Goal: Task Accomplishment & Management: Complete application form

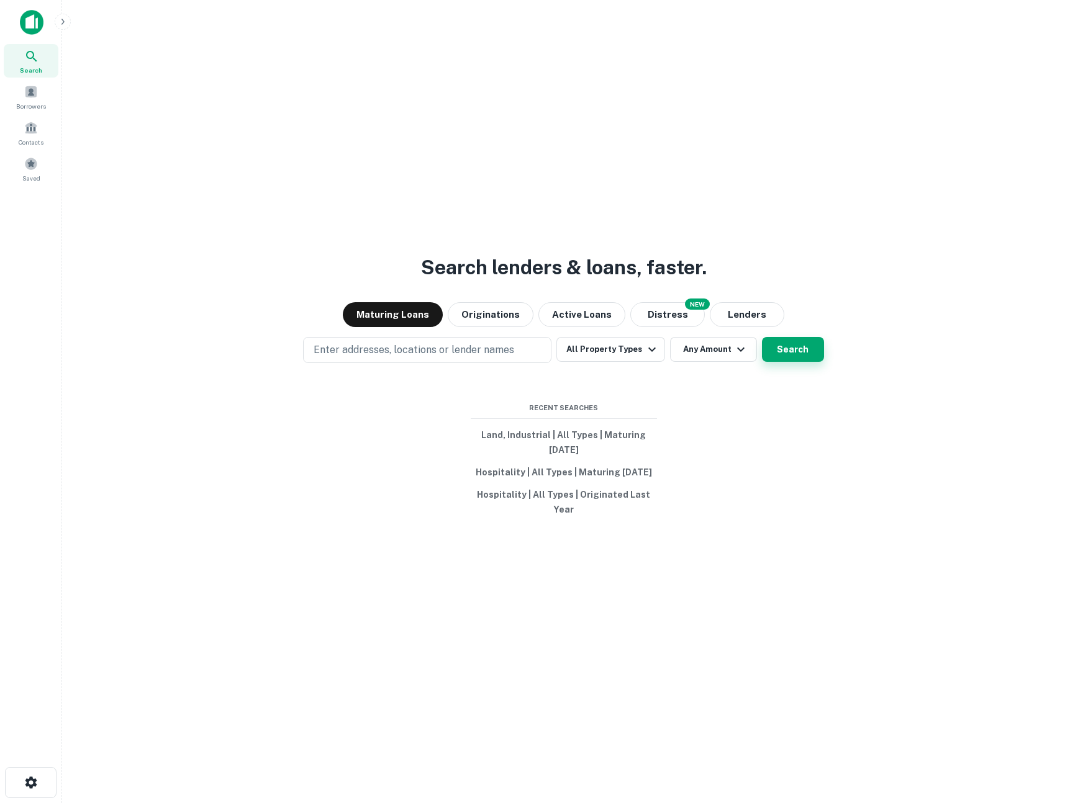
click at [795, 354] on button "Search" at bounding box center [793, 349] width 62 height 25
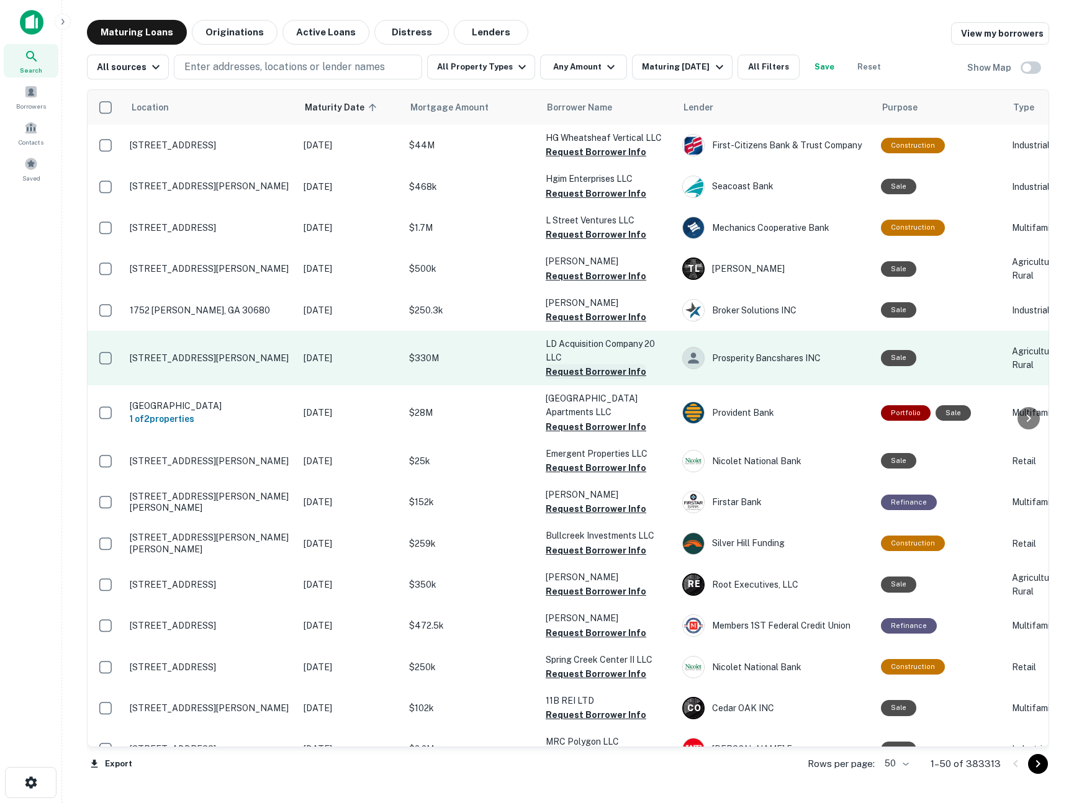
click at [601, 370] on button "Request Borrower Info" at bounding box center [596, 371] width 101 height 15
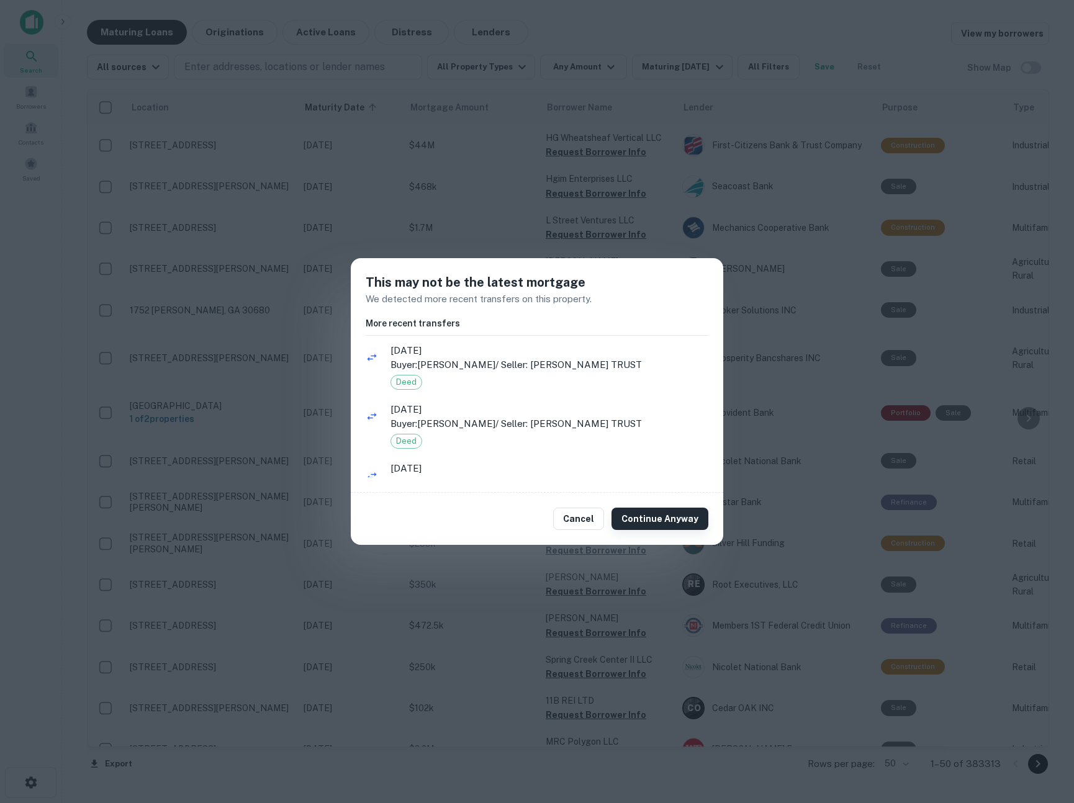
click at [670, 522] on button "Continue Anyway" at bounding box center [660, 519] width 97 height 22
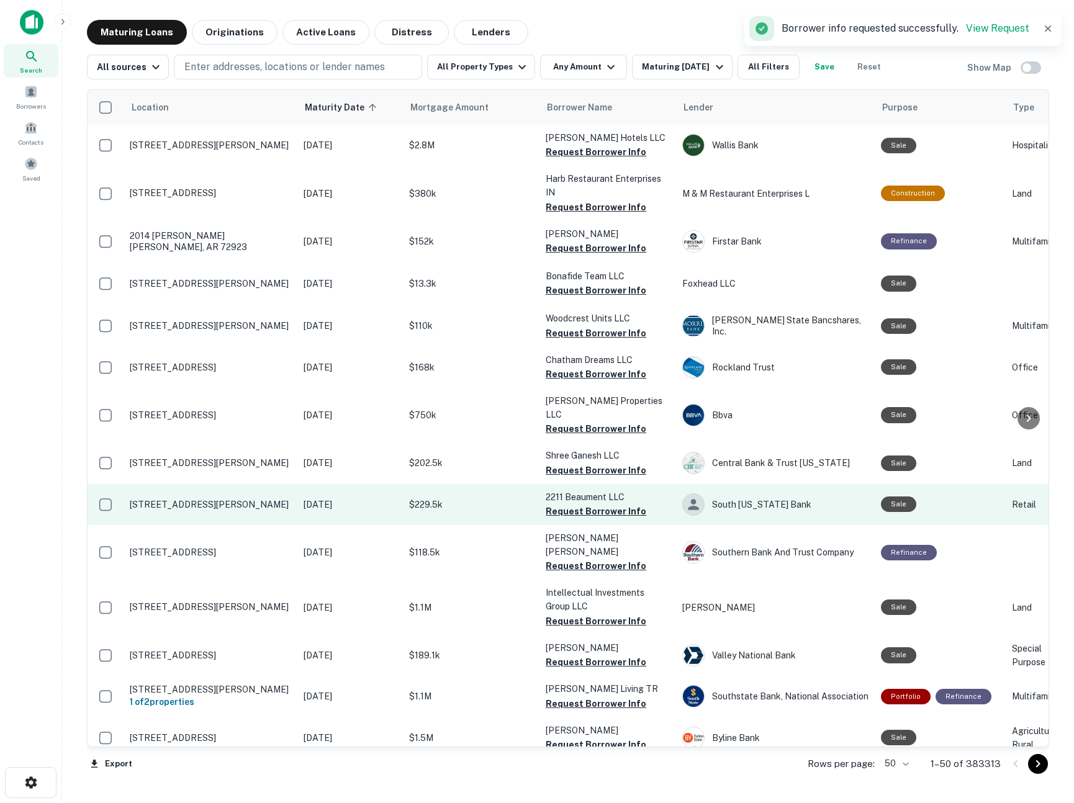
scroll to position [143, 0]
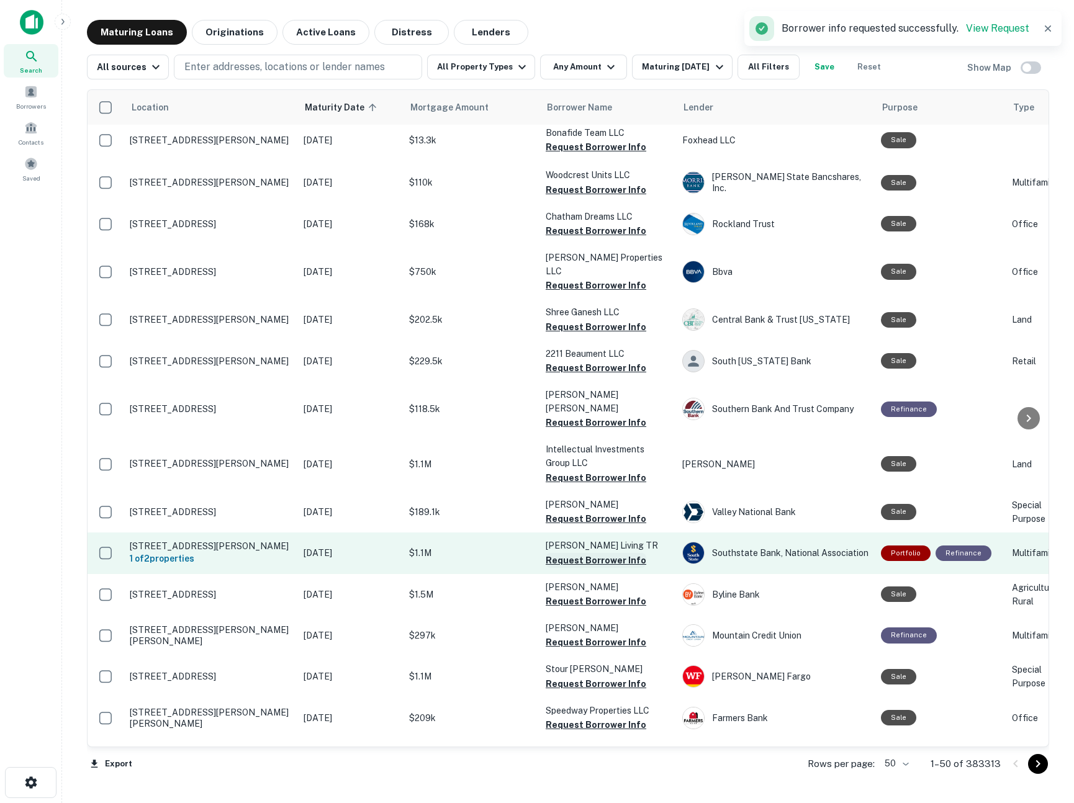
click at [588, 553] on button "Request Borrower Info" at bounding box center [596, 560] width 101 height 15
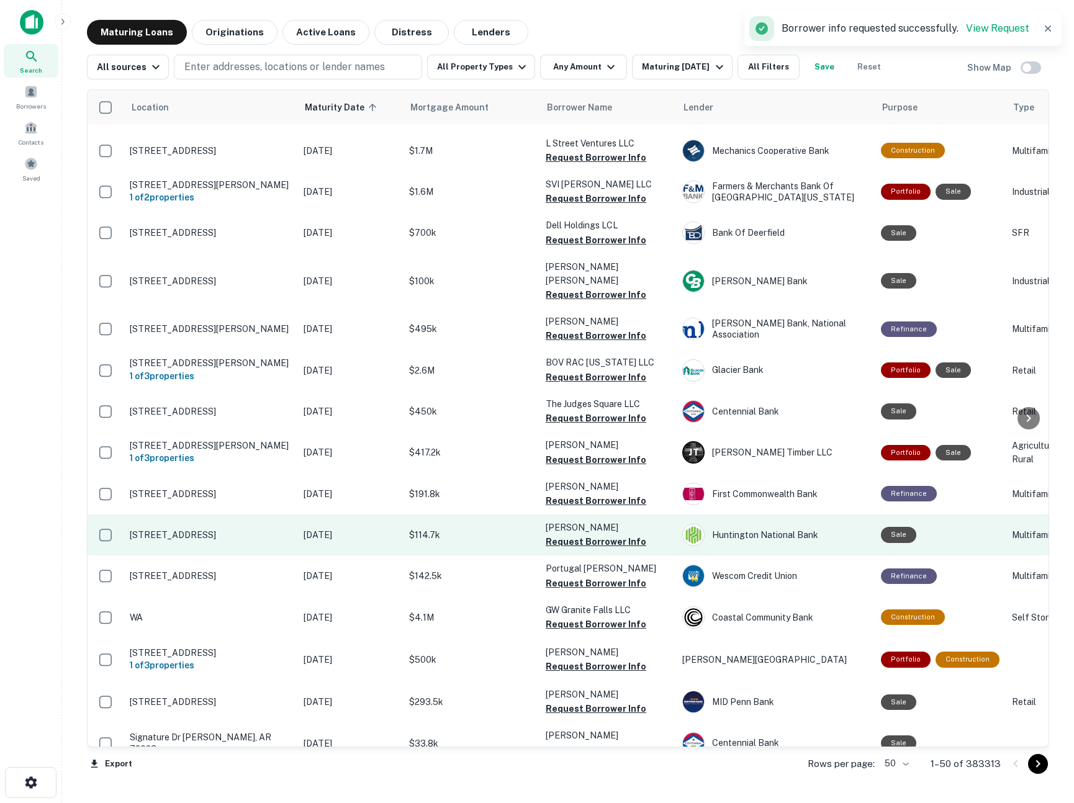
scroll to position [168, 0]
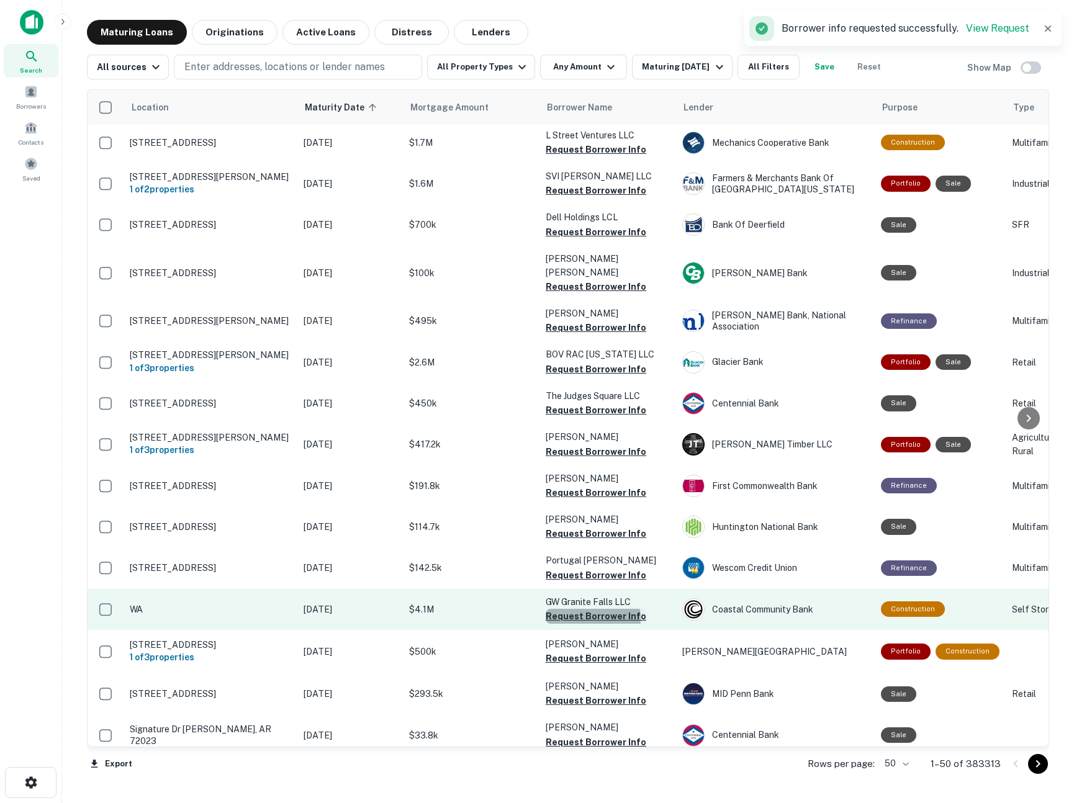
click at [586, 620] on button "Request Borrower Info" at bounding box center [596, 616] width 101 height 15
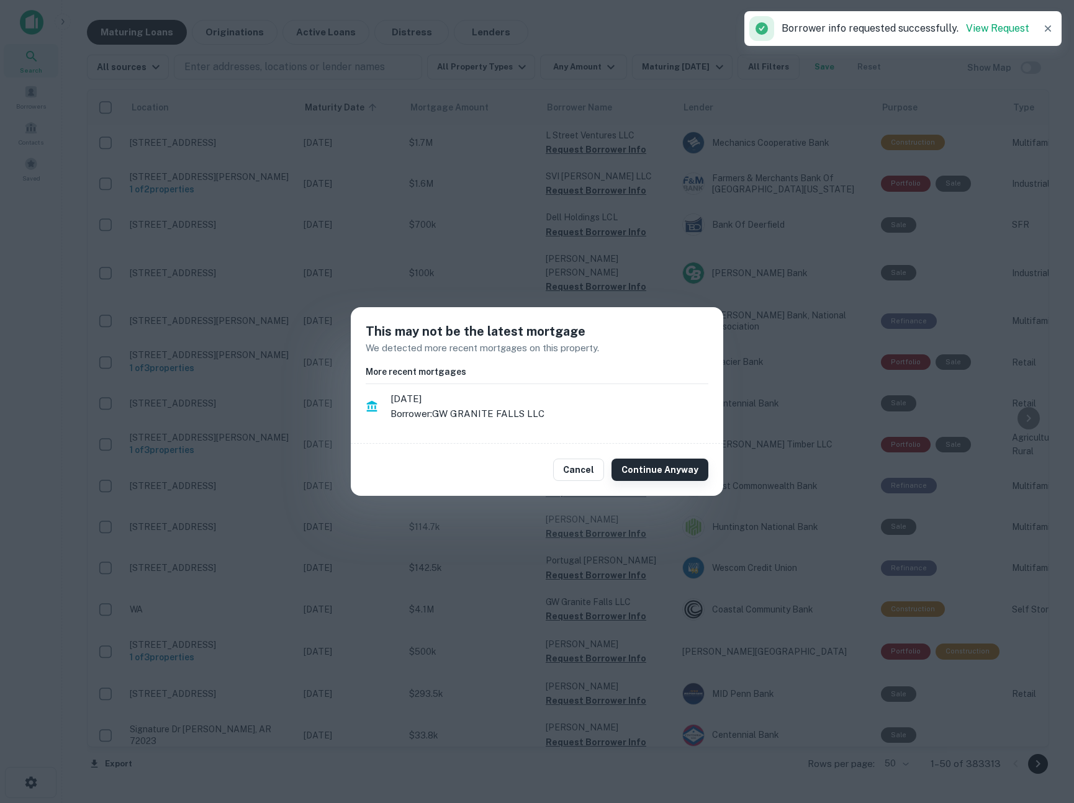
click at [680, 473] on button "Continue Anyway" at bounding box center [660, 470] width 97 height 22
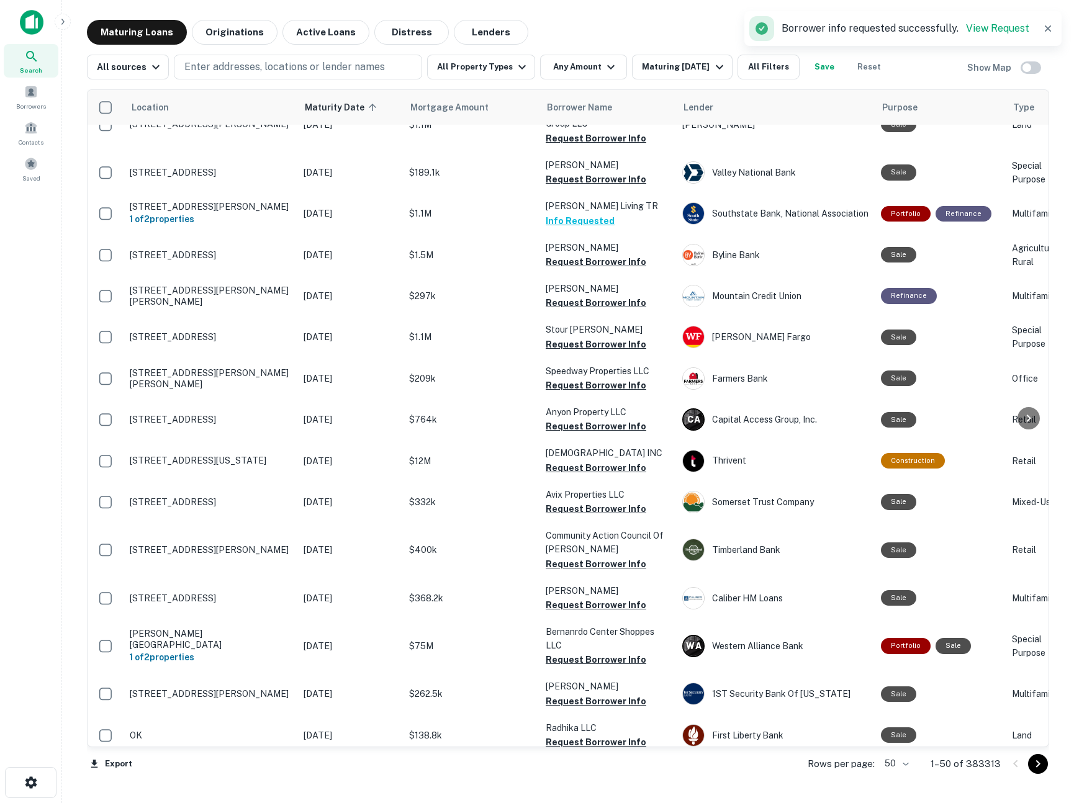
scroll to position [715, 0]
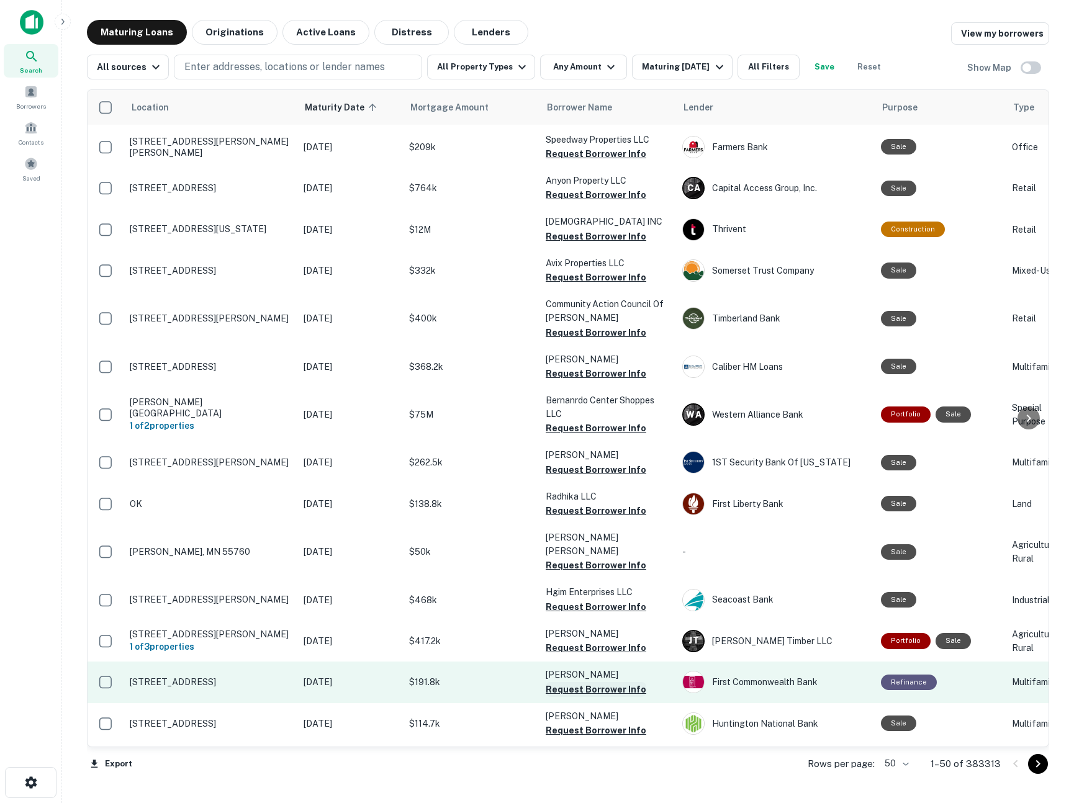
click at [583, 682] on button "Request Borrower Info" at bounding box center [596, 689] width 101 height 15
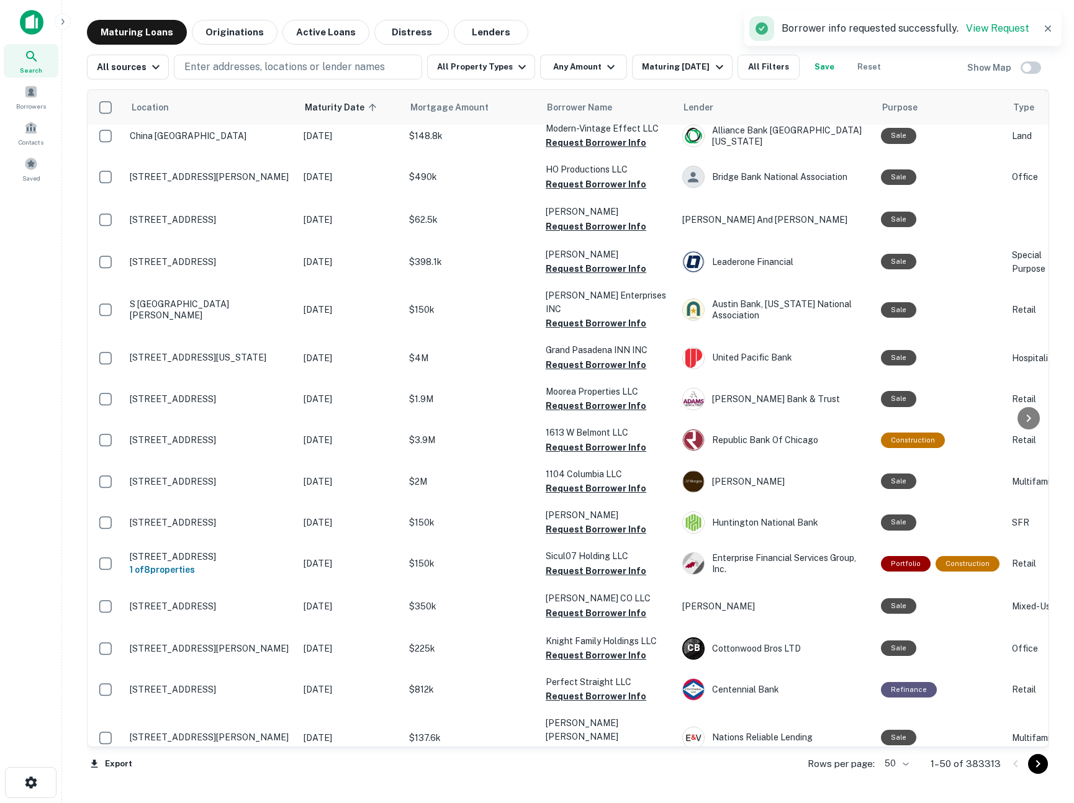
scroll to position [1081, 0]
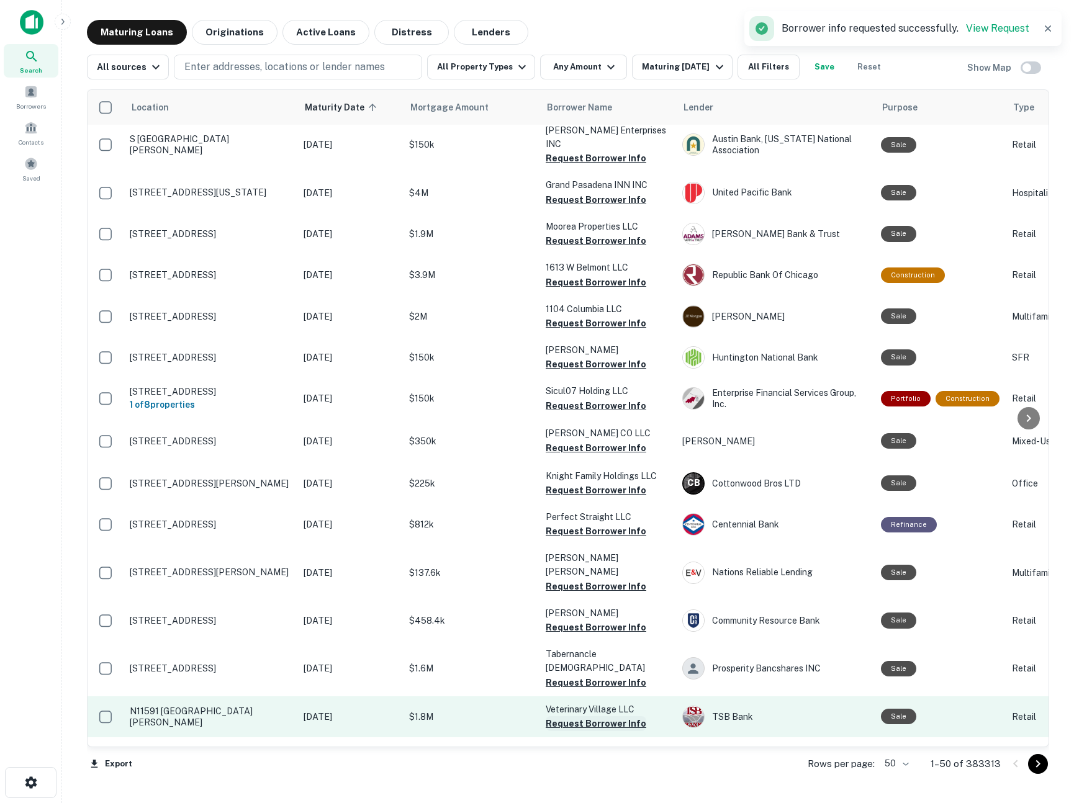
click at [603, 717] on button "Request Borrower Info" at bounding box center [596, 724] width 101 height 15
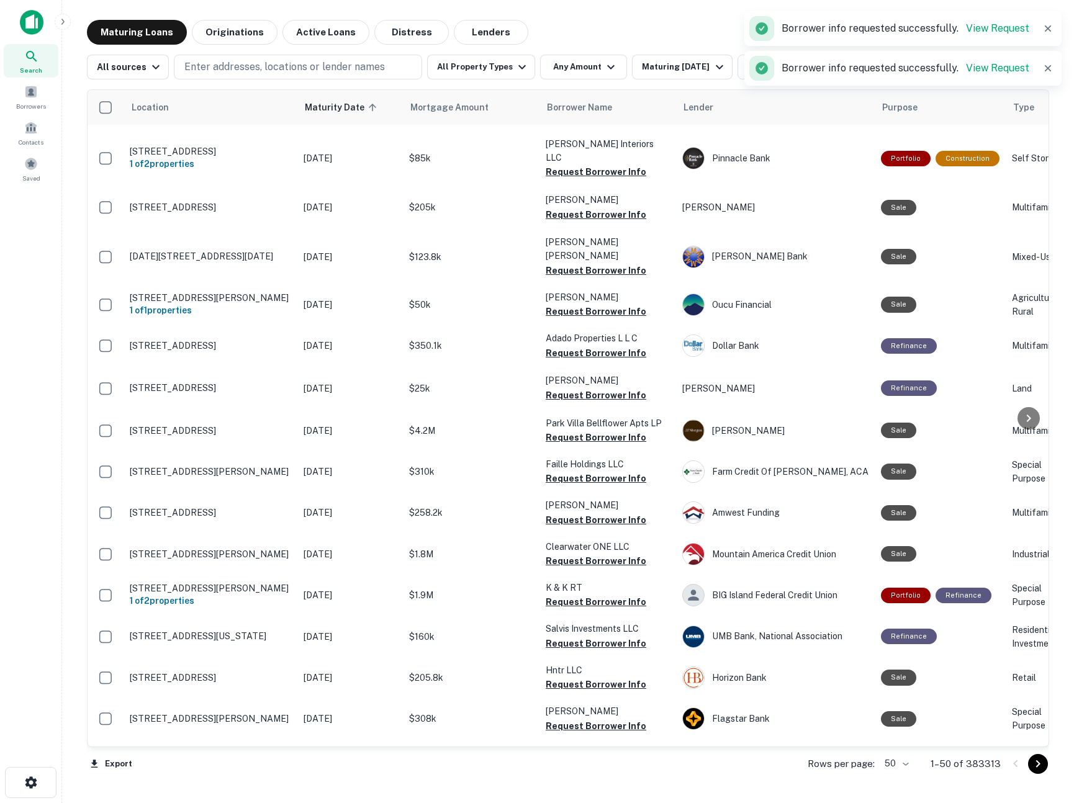
scroll to position [1228, 0]
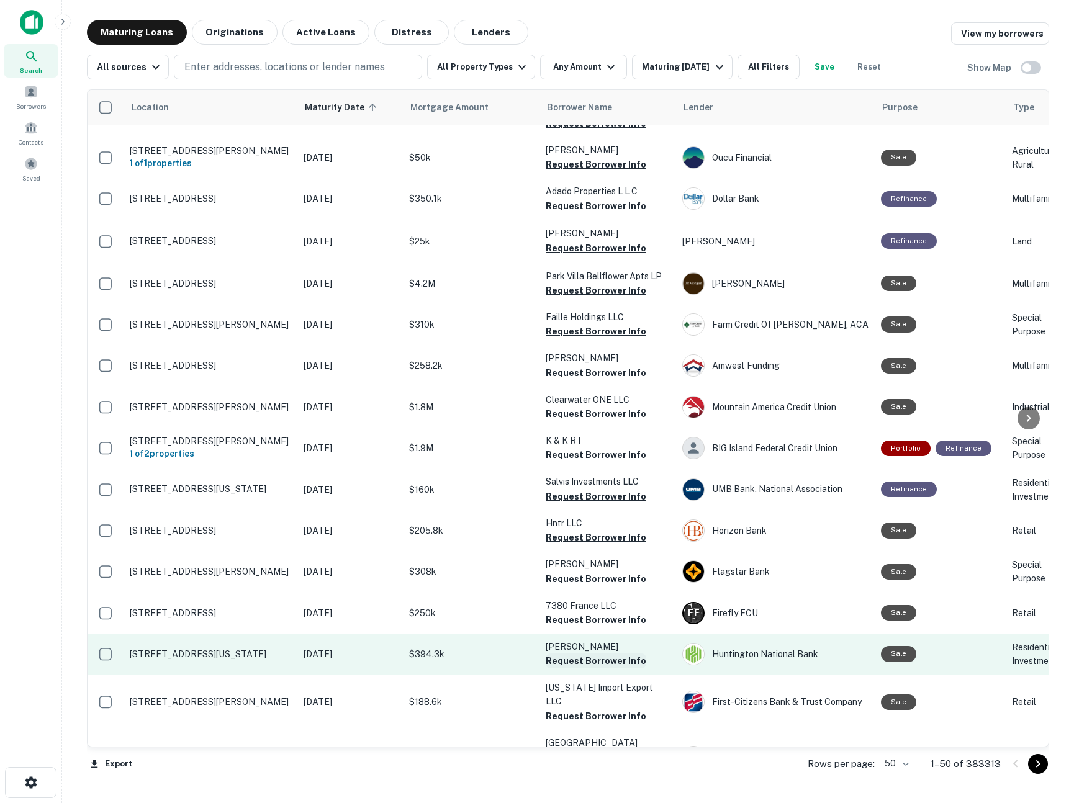
click at [595, 654] on button "Request Borrower Info" at bounding box center [596, 661] width 101 height 15
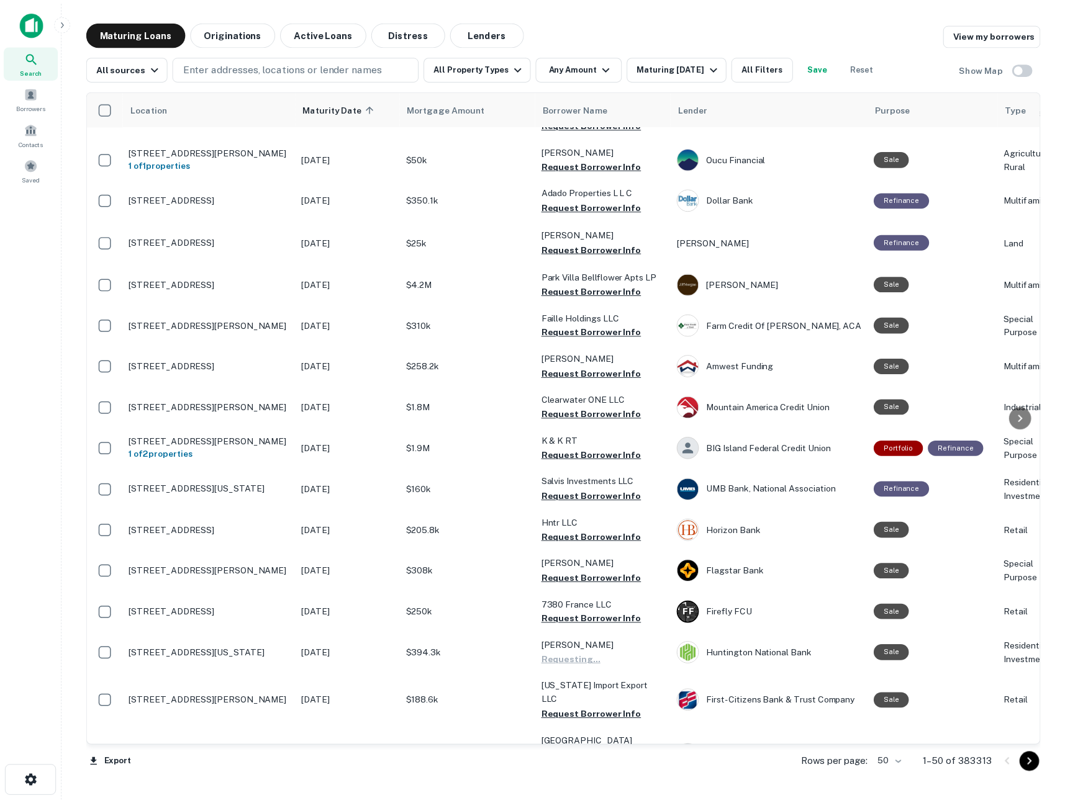
scroll to position [1540, 0]
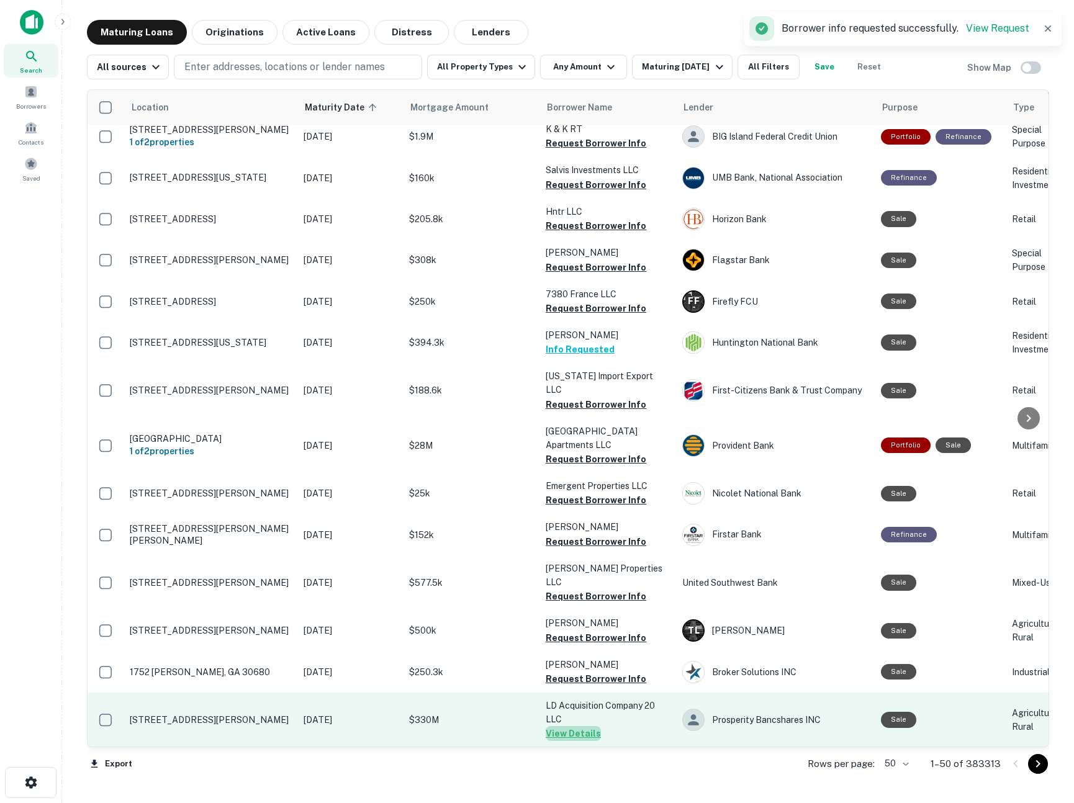
click at [584, 726] on button "View Details" at bounding box center [573, 733] width 55 height 15
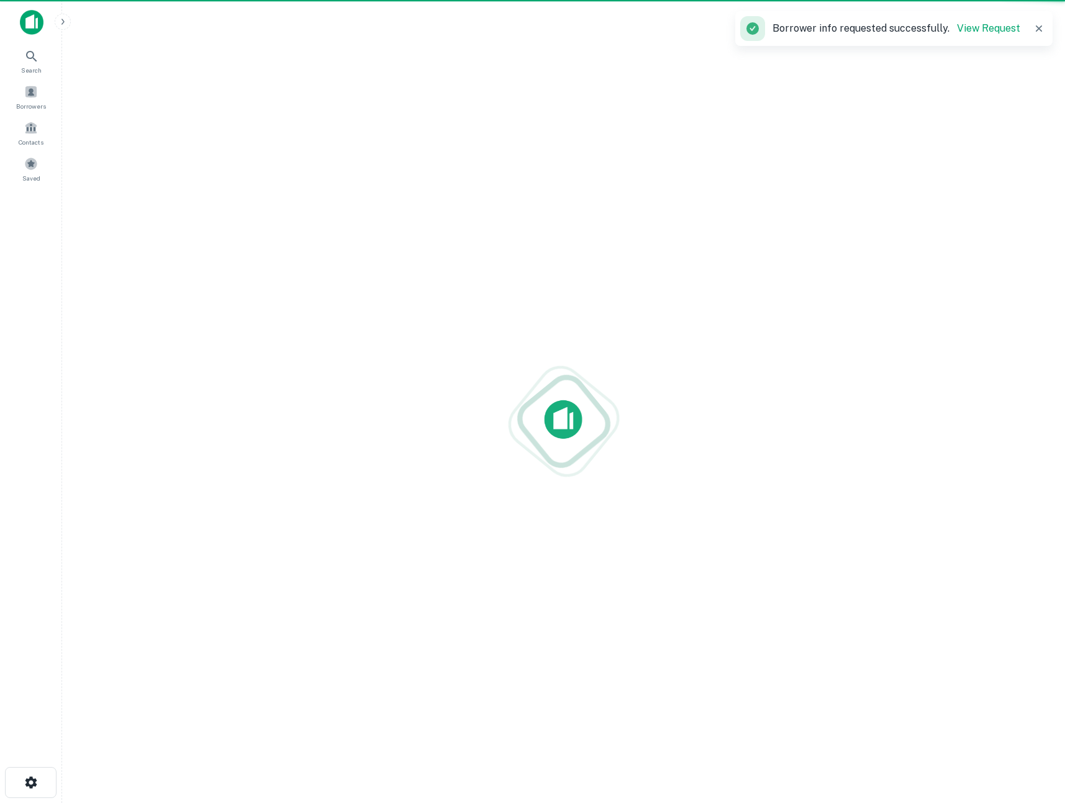
scroll to position [8, 0]
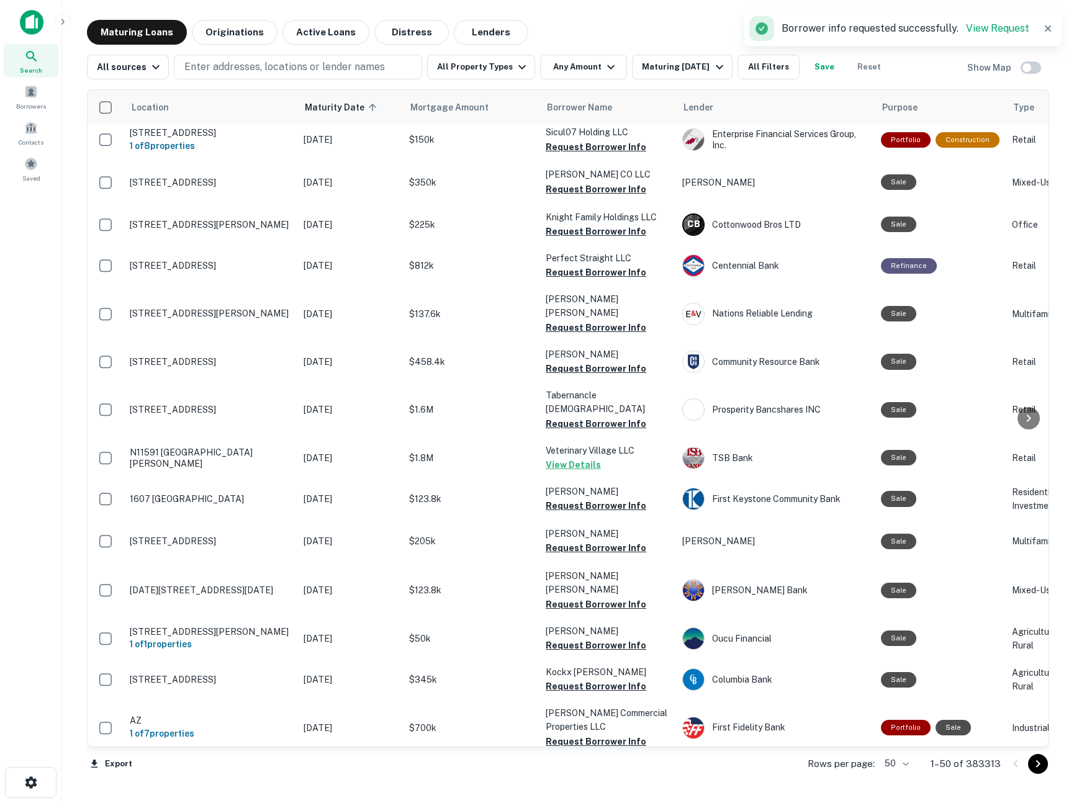
scroll to position [1531, 0]
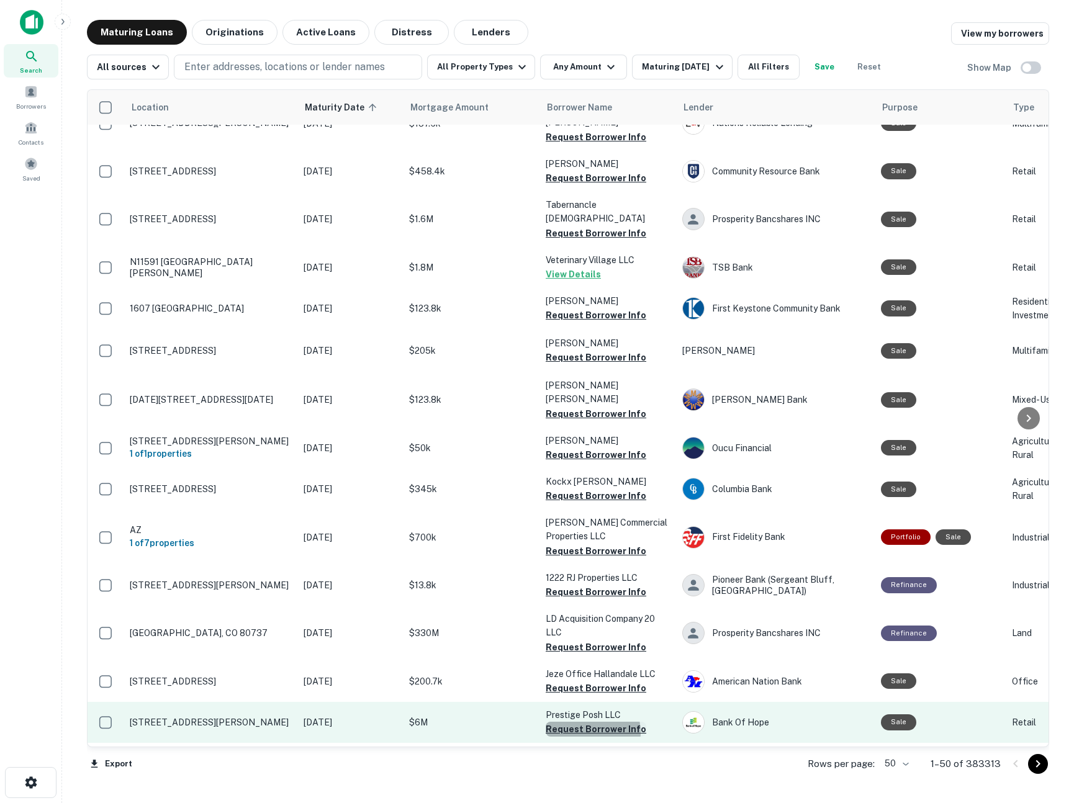
click at [581, 722] on button "Request Borrower Info" at bounding box center [596, 729] width 101 height 15
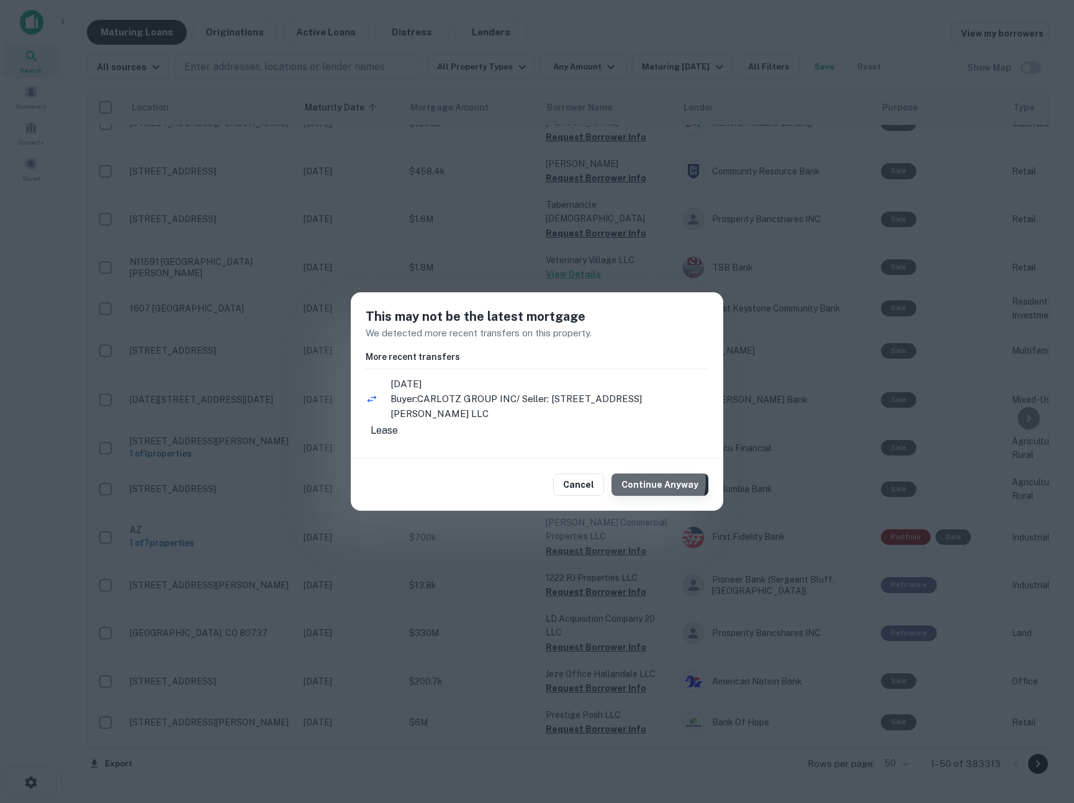
click at [653, 479] on button "Continue Anyway" at bounding box center [660, 485] width 97 height 22
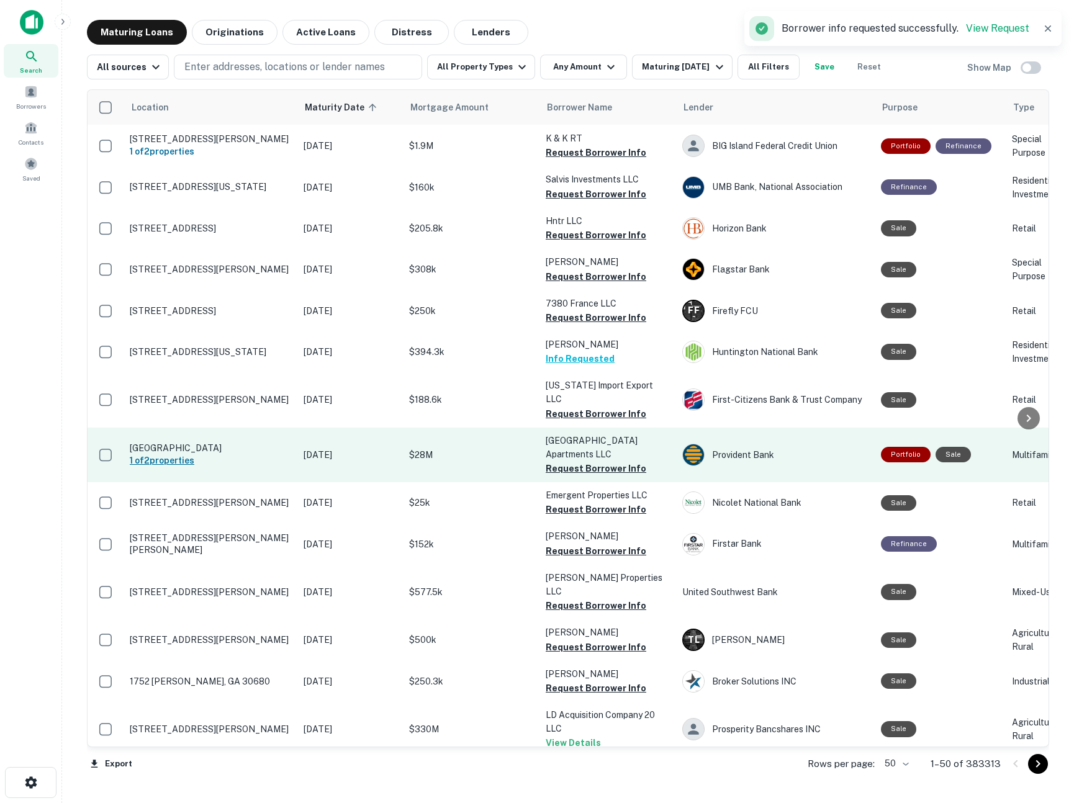
scroll to position [1540, 0]
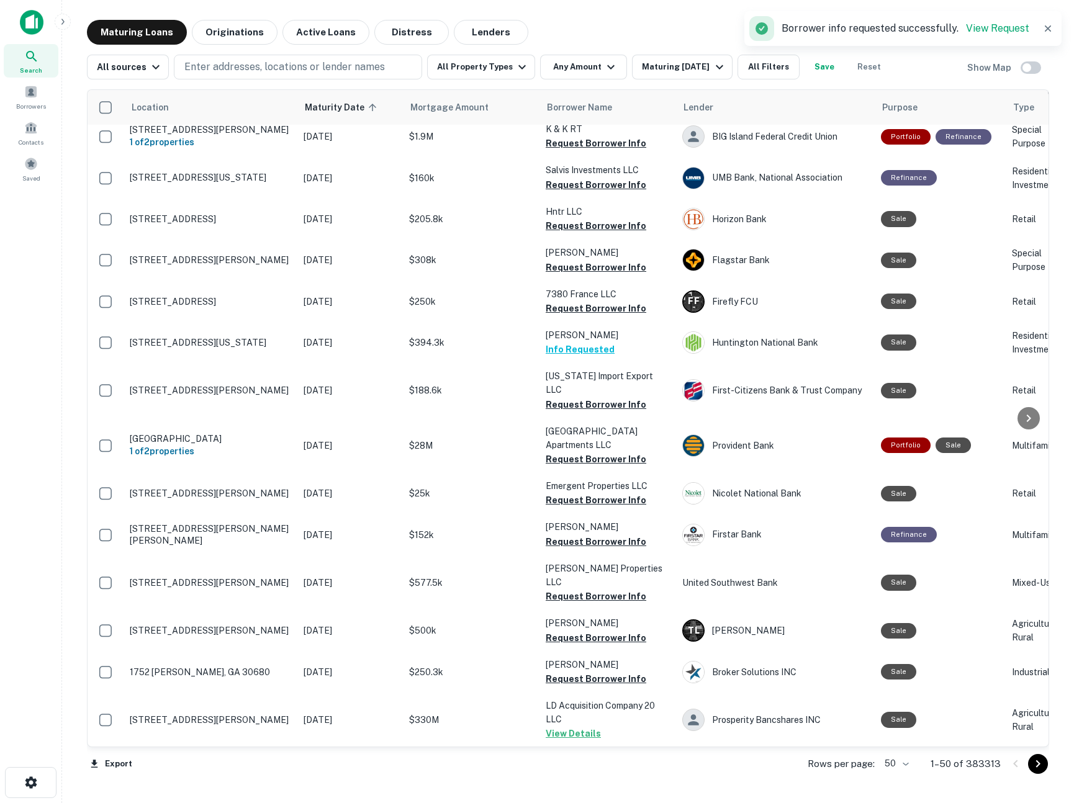
click at [1039, 768] on icon "Go to next page" at bounding box center [1038, 764] width 15 height 15
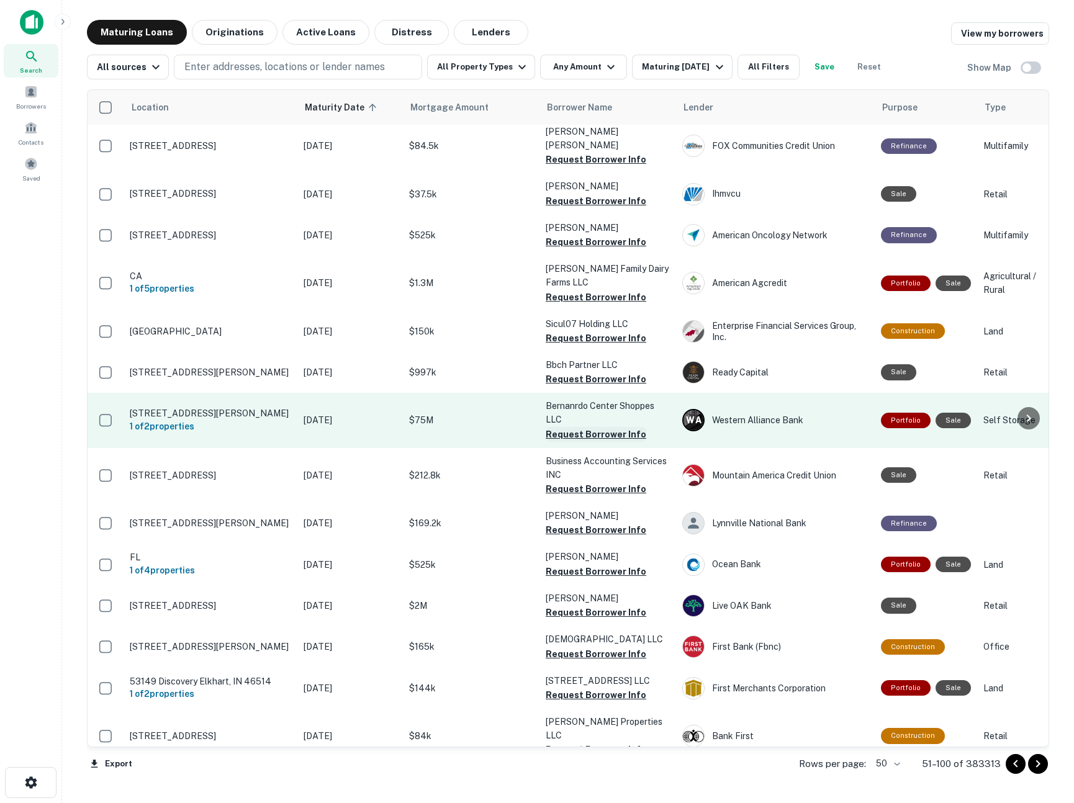
click at [606, 427] on button "Request Borrower Info" at bounding box center [596, 434] width 101 height 15
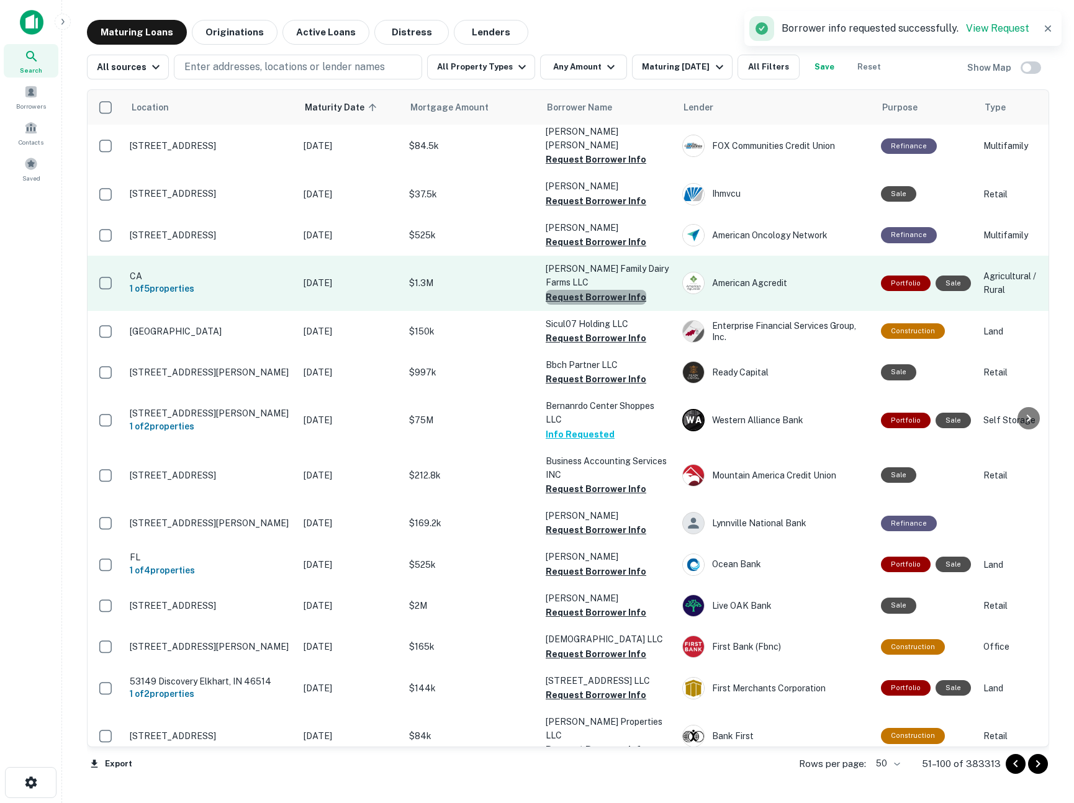
click at [597, 290] on button "Request Borrower Info" at bounding box center [596, 297] width 101 height 15
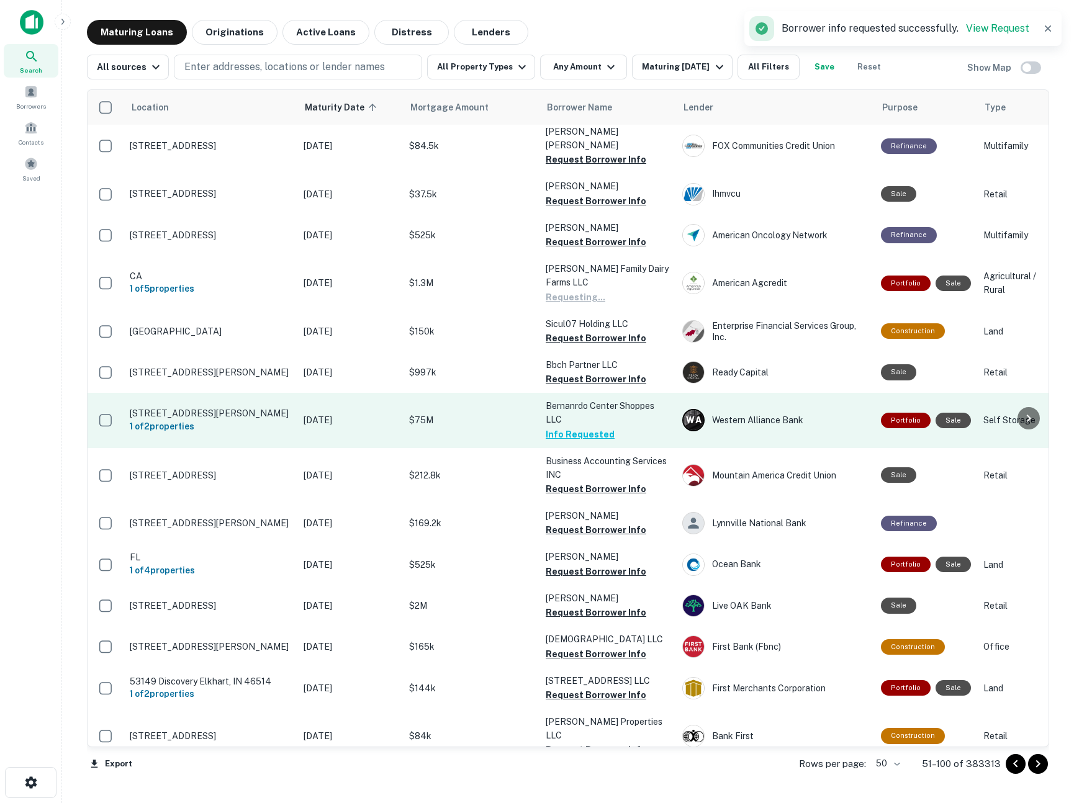
scroll to position [1544, 0]
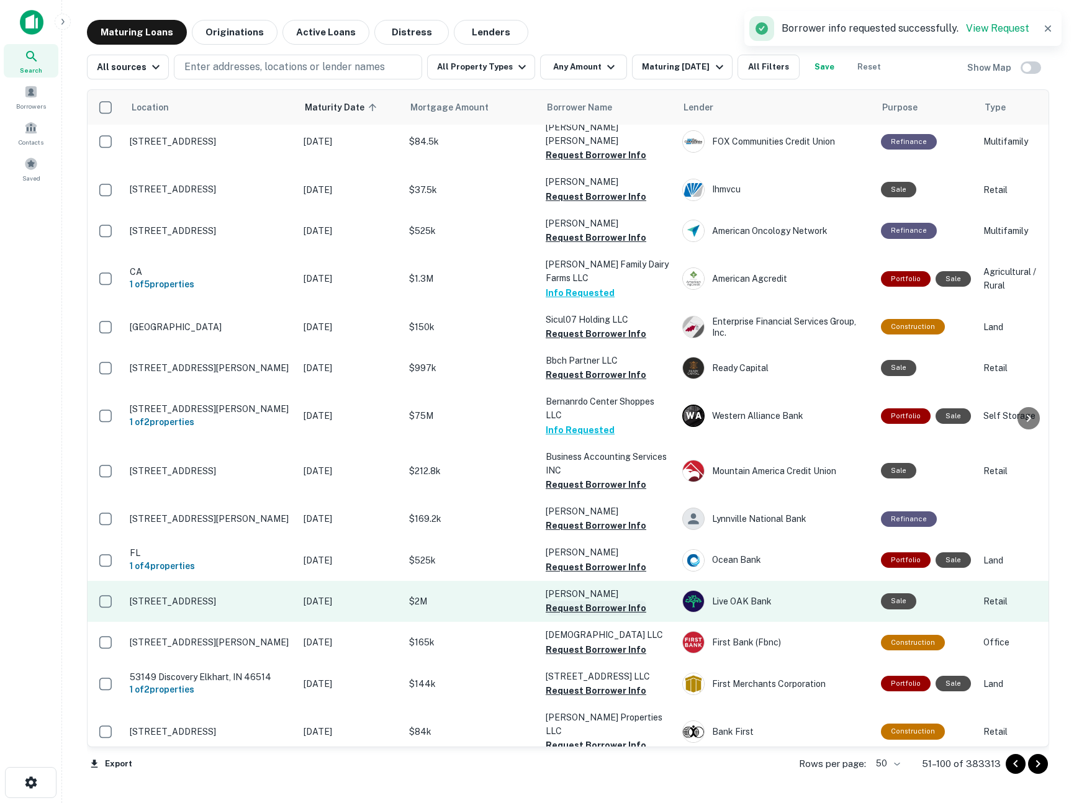
click at [594, 601] on button "Request Borrower Info" at bounding box center [596, 608] width 101 height 15
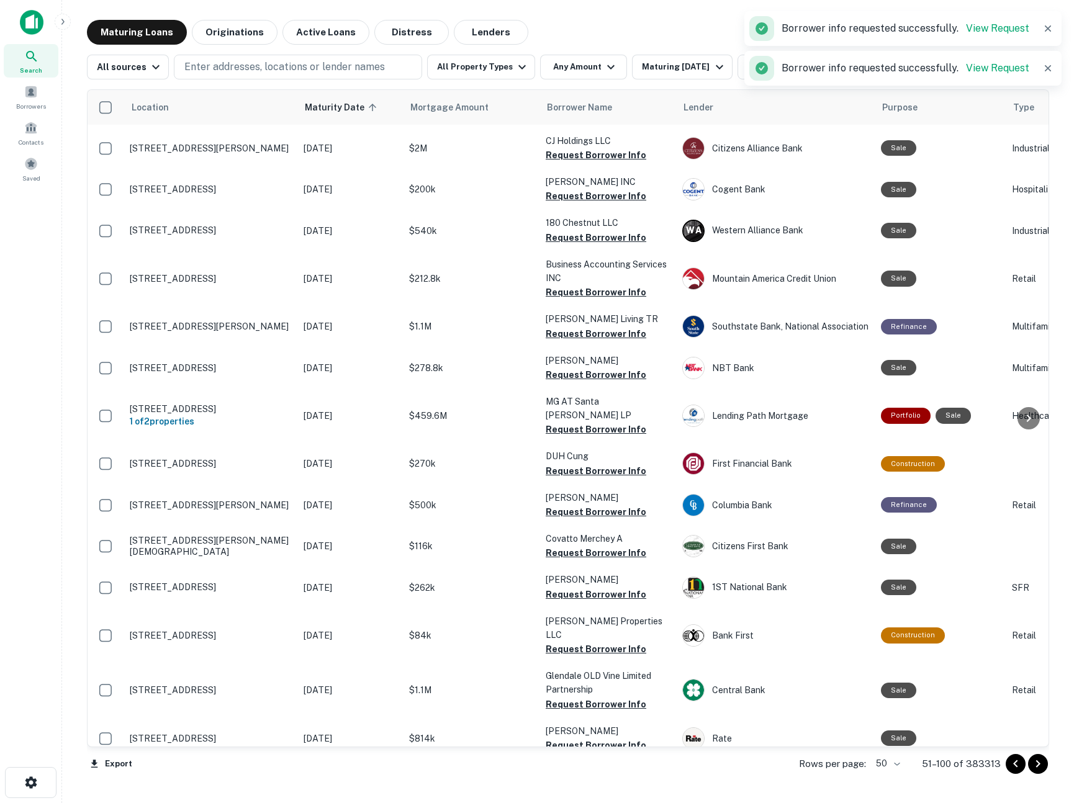
scroll to position [1541, 0]
